Goal: Find specific page/section: Find specific page/section

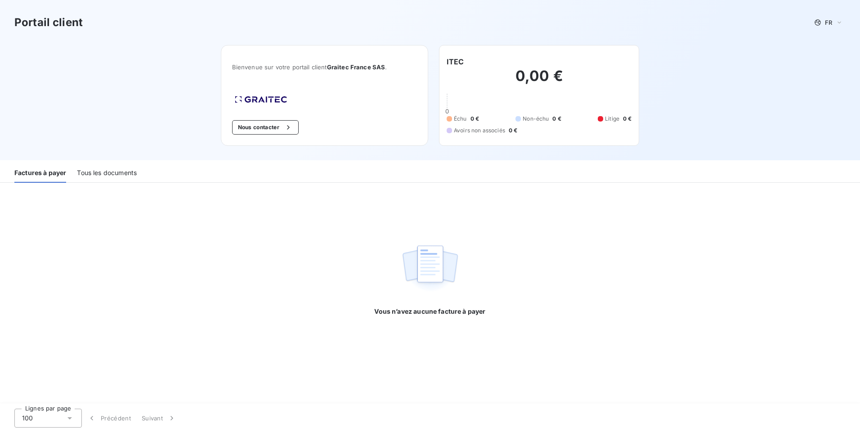
click at [114, 171] on div "Tous les documents" at bounding box center [107, 173] width 60 height 19
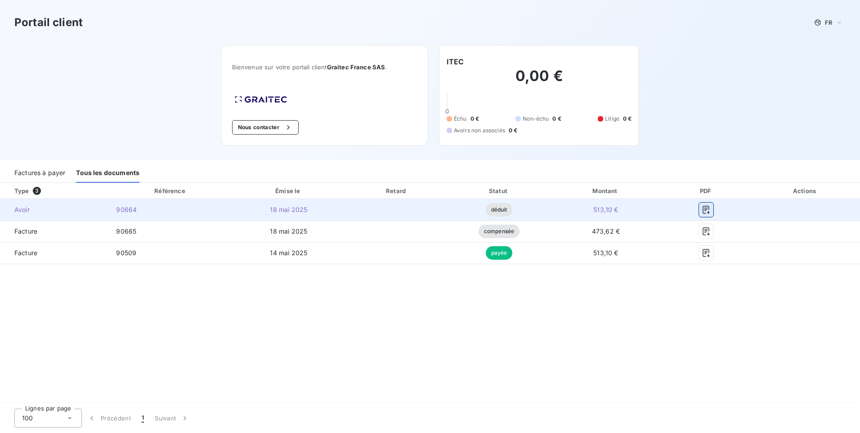
click at [708, 210] on icon "button" at bounding box center [706, 209] width 9 height 9
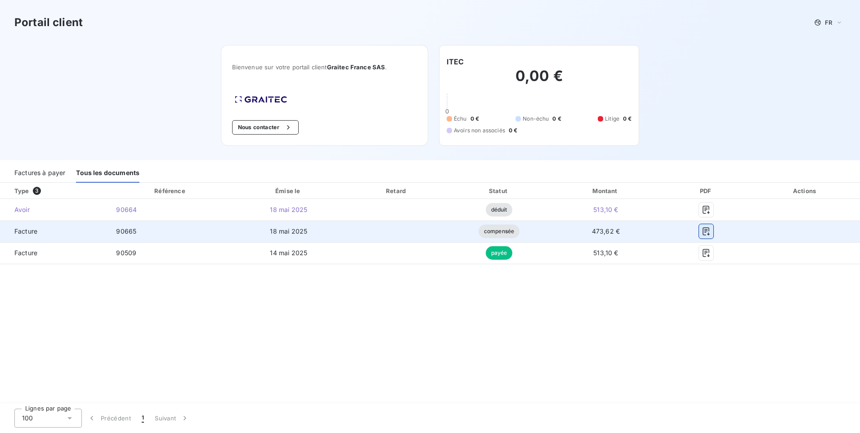
click at [706, 229] on icon "button" at bounding box center [706, 231] width 9 height 9
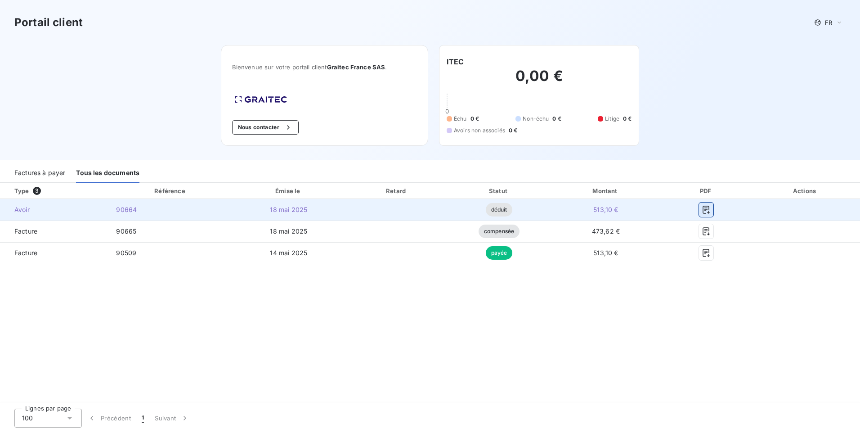
click at [706, 210] on icon "button" at bounding box center [706, 209] width 9 height 9
click at [708, 208] on icon "button" at bounding box center [706, 209] width 9 height 9
click at [135, 212] on span "90664" at bounding box center [126, 210] width 21 height 8
